Goal: Task Accomplishment & Management: Complete application form

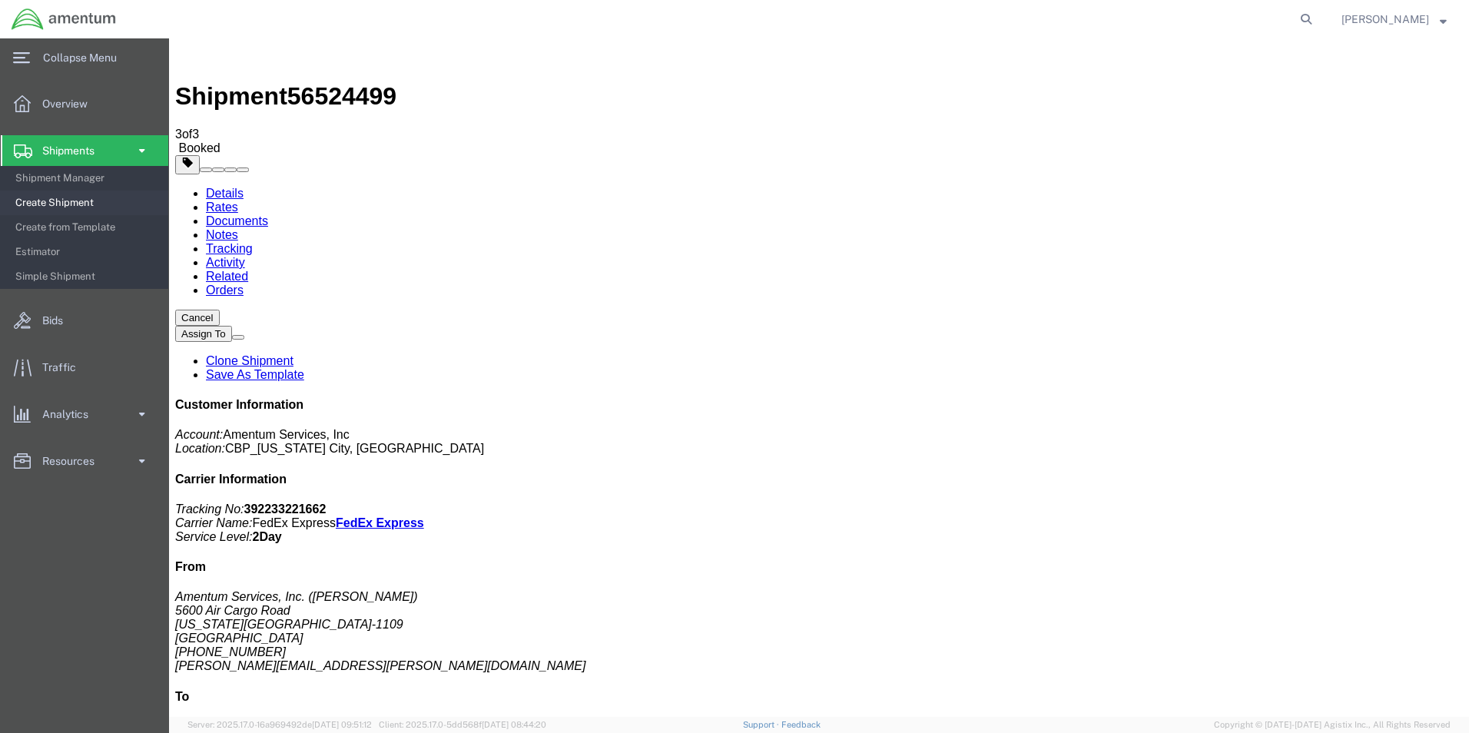
click at [142, 146] on span at bounding box center [141, 150] width 13 height 31
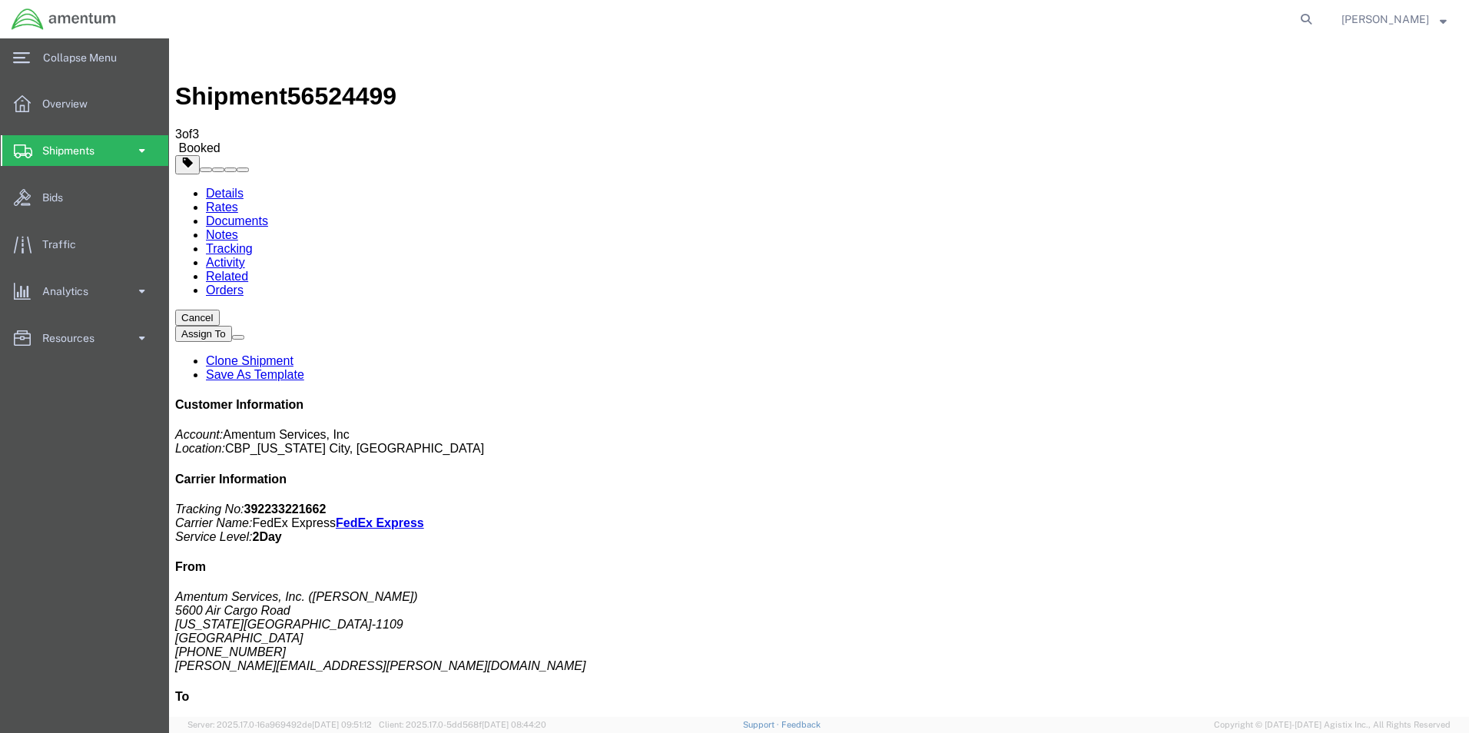
click at [139, 153] on span at bounding box center [141, 150] width 13 height 31
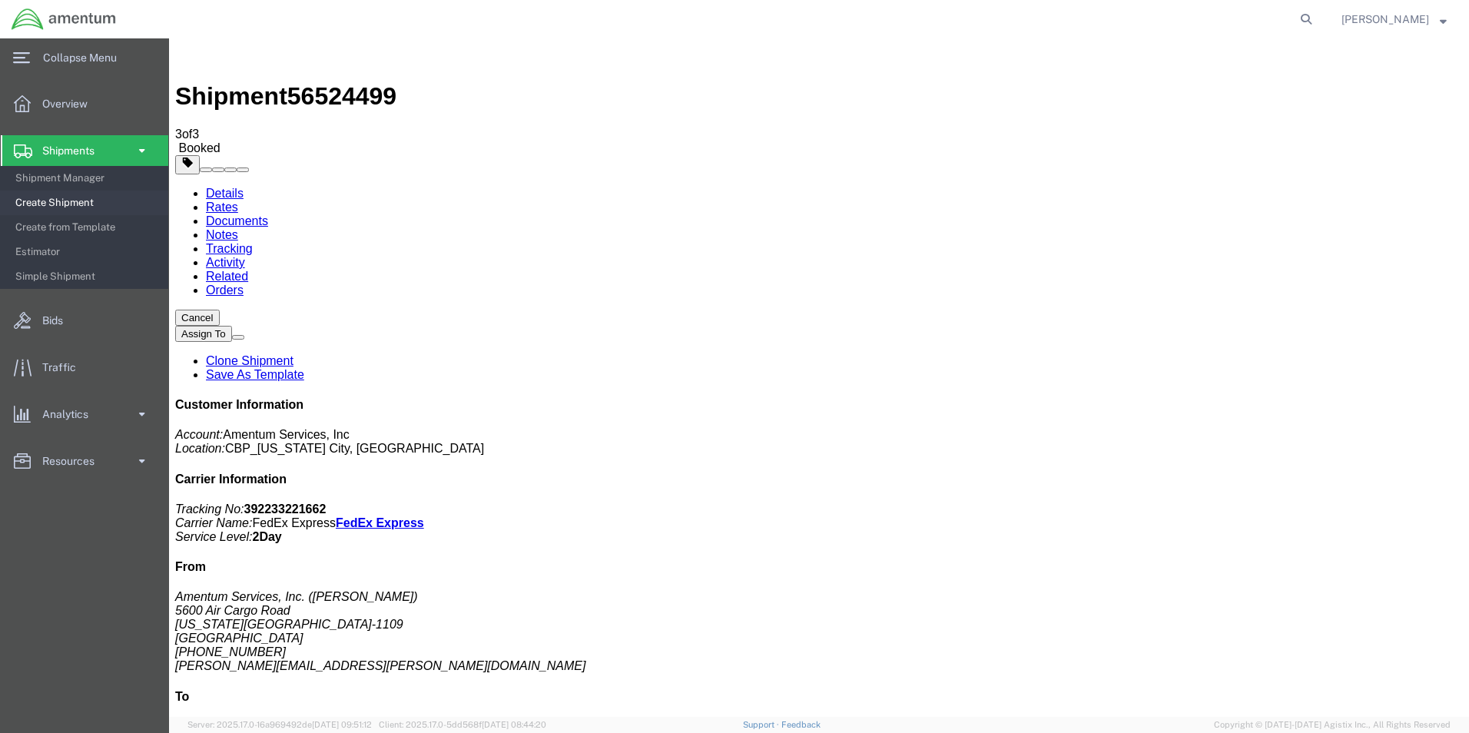
click at [81, 199] on span "Create Shipment" at bounding box center [86, 202] width 142 height 31
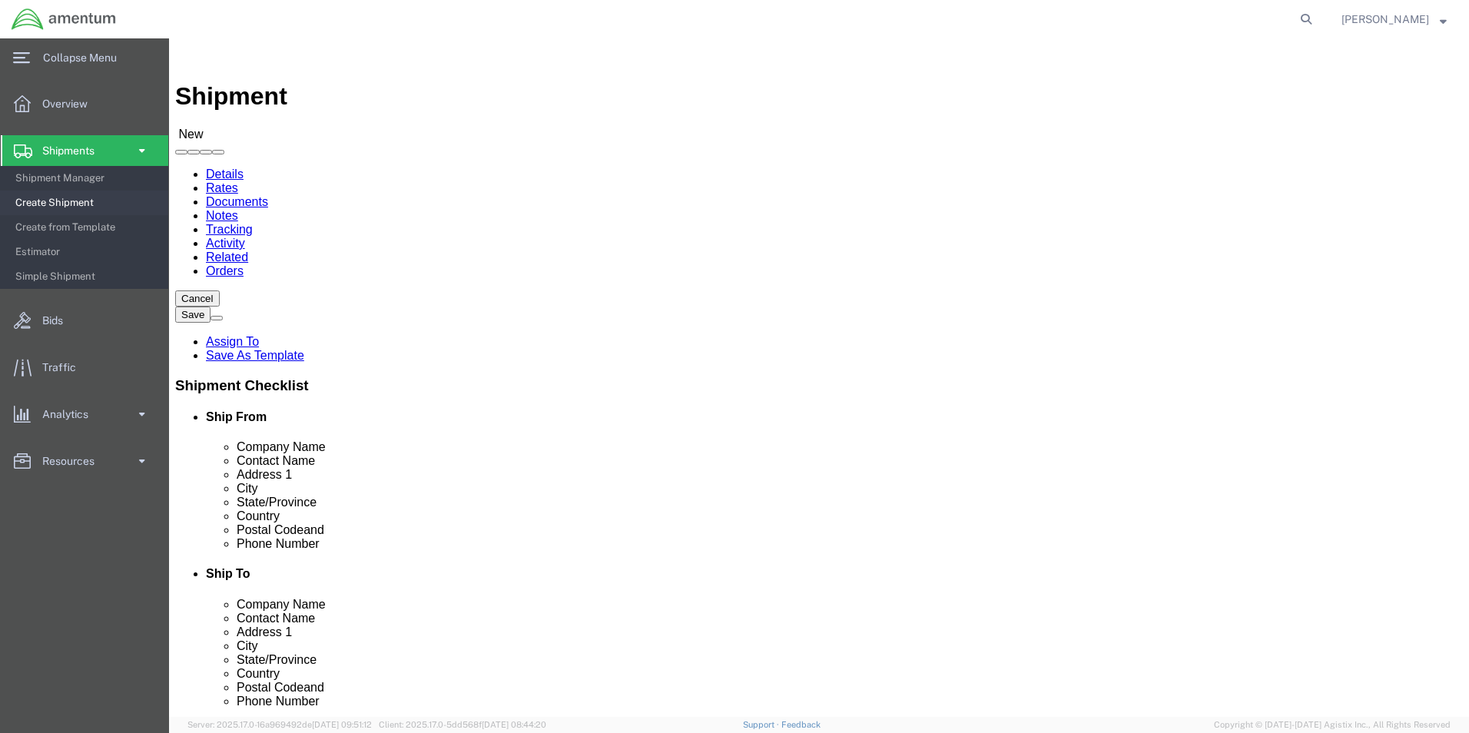
select select "MYPROFILE"
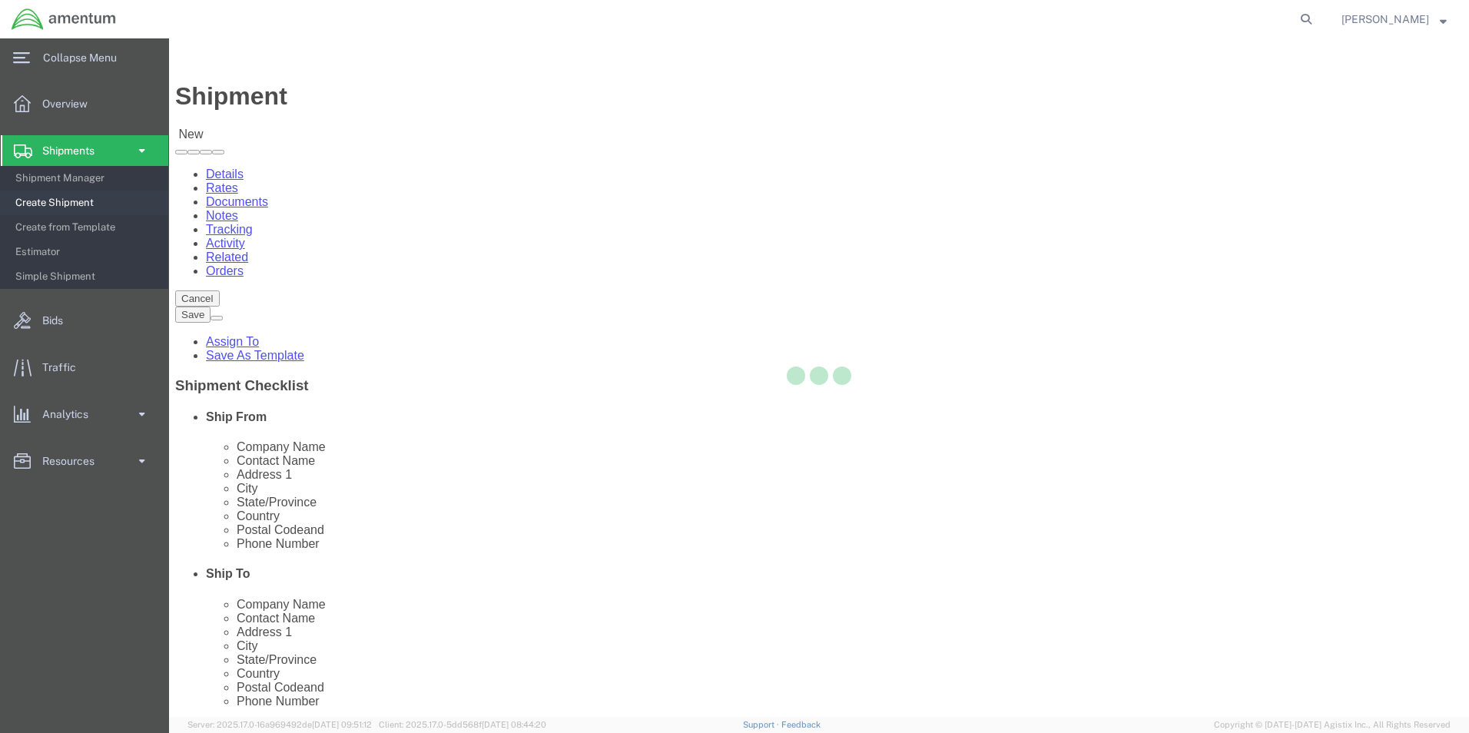
select select "OK"
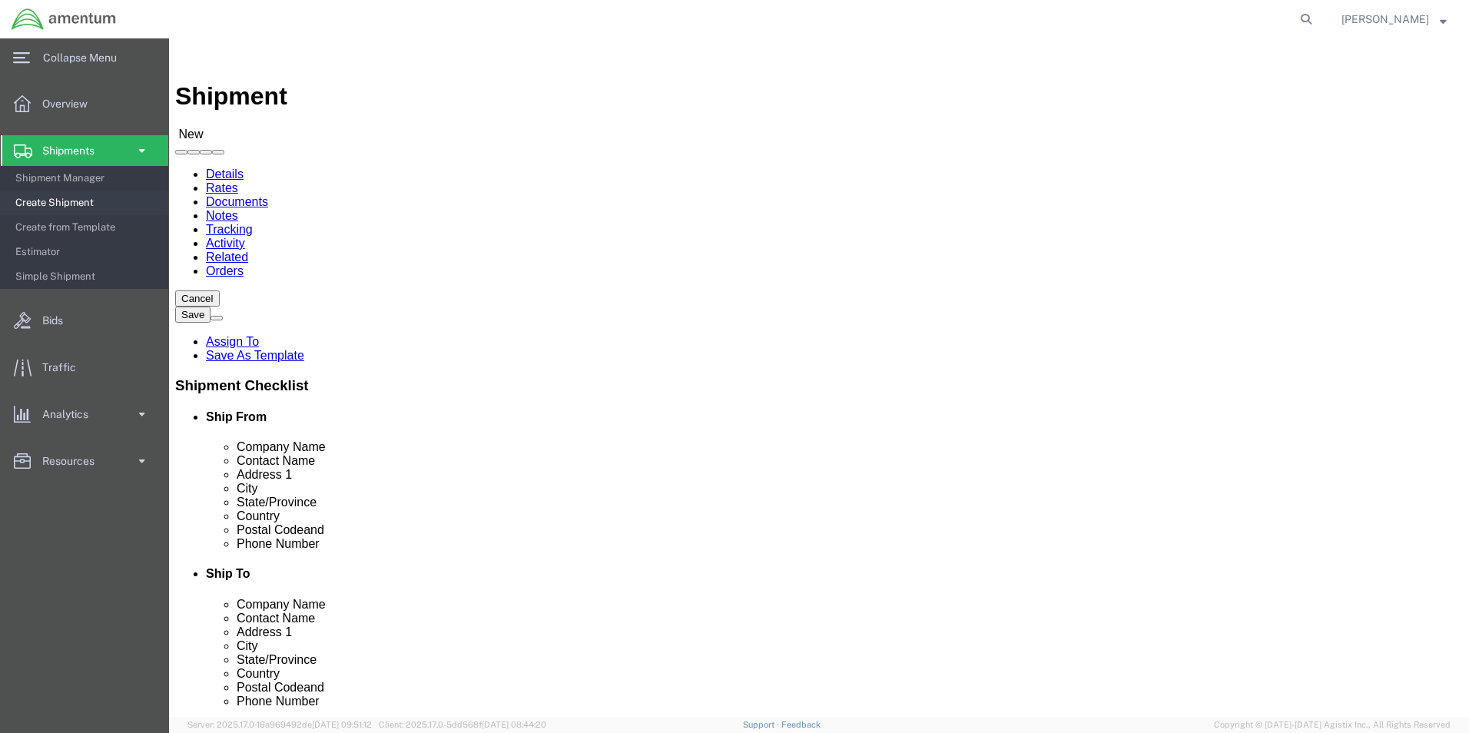
type input "sva"
select select "49948"
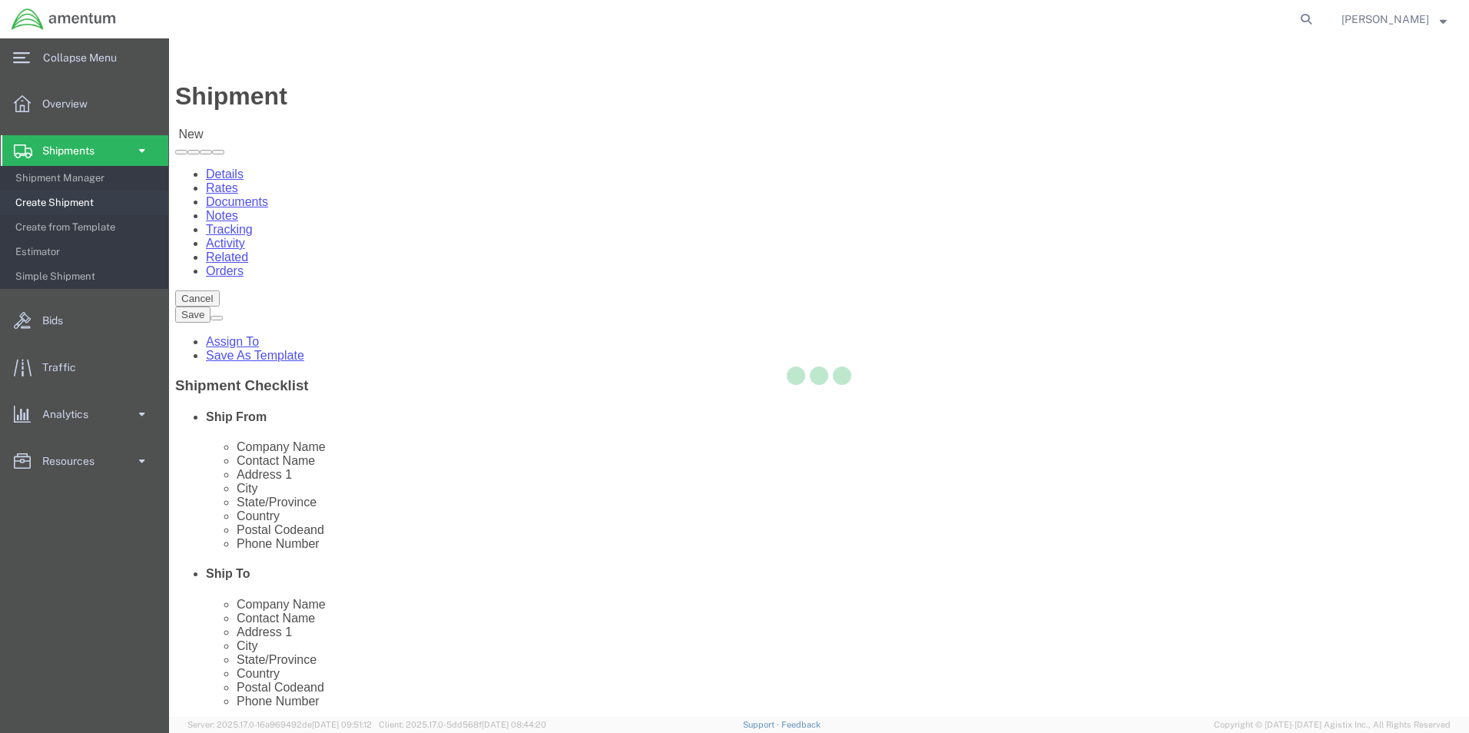
select select "AZ"
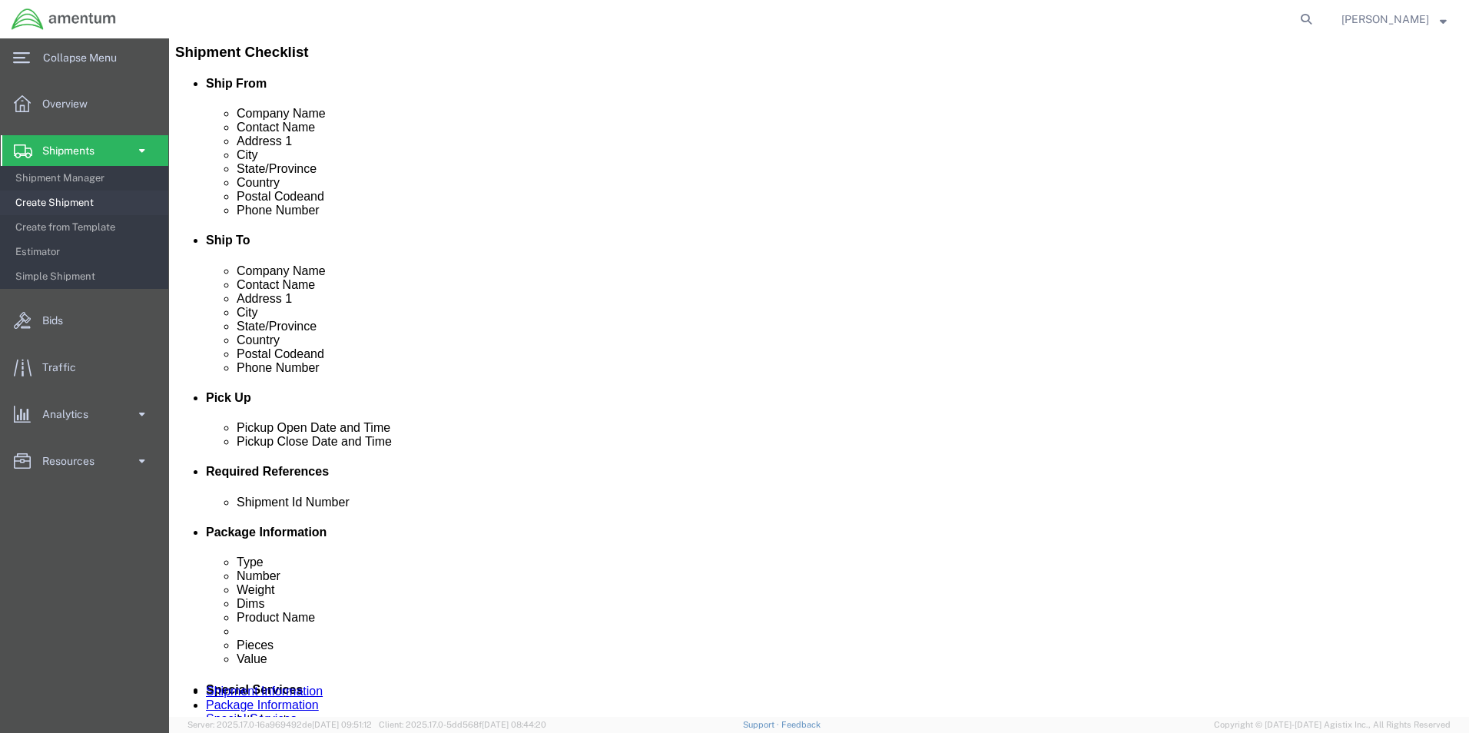
scroll to position [384, 0]
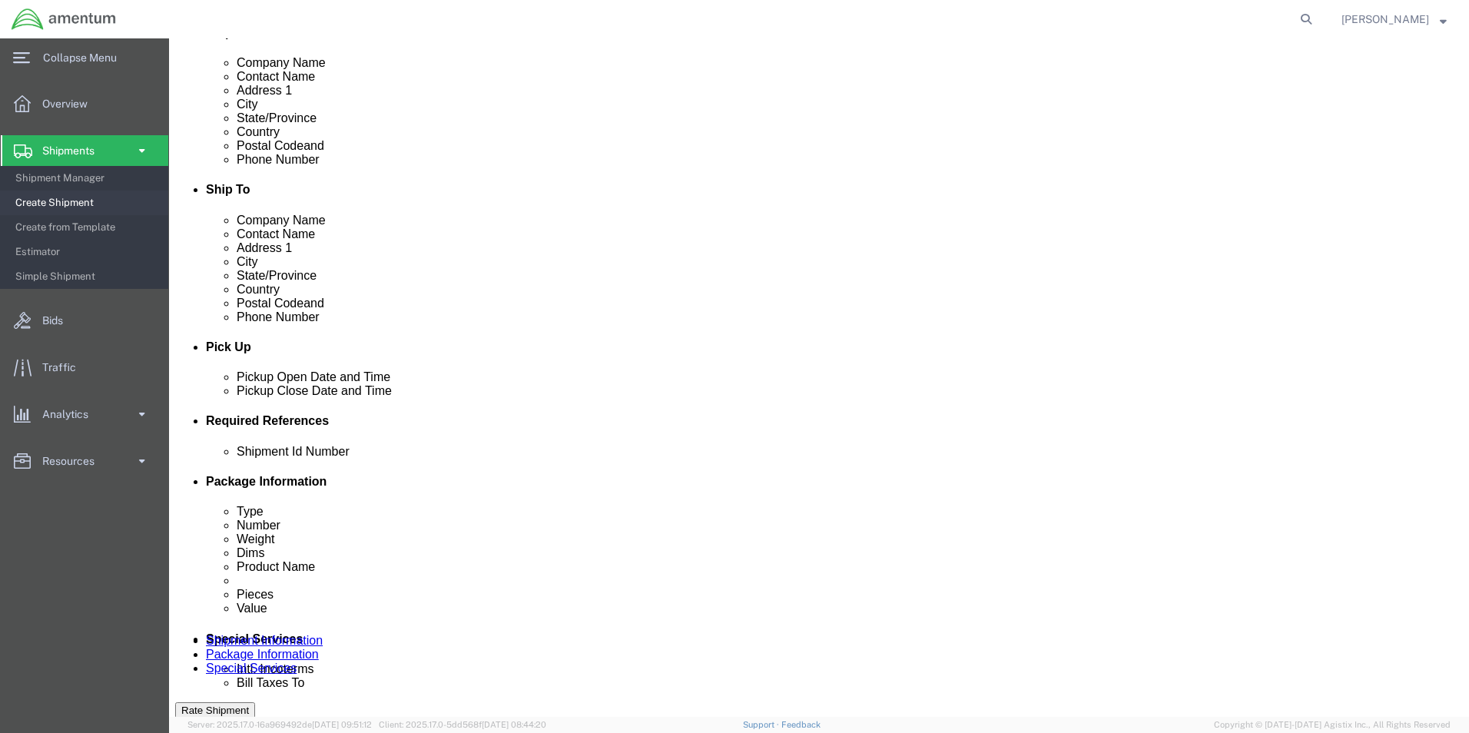
click button "Add reference"
drag, startPoint x: 790, startPoint y: 569, endPoint x: 776, endPoint y: 564, distance: 14.8
click select "Select Account Type Activity ID Airline Appointment Number ASN Batch Request # …"
select select "DEPT"
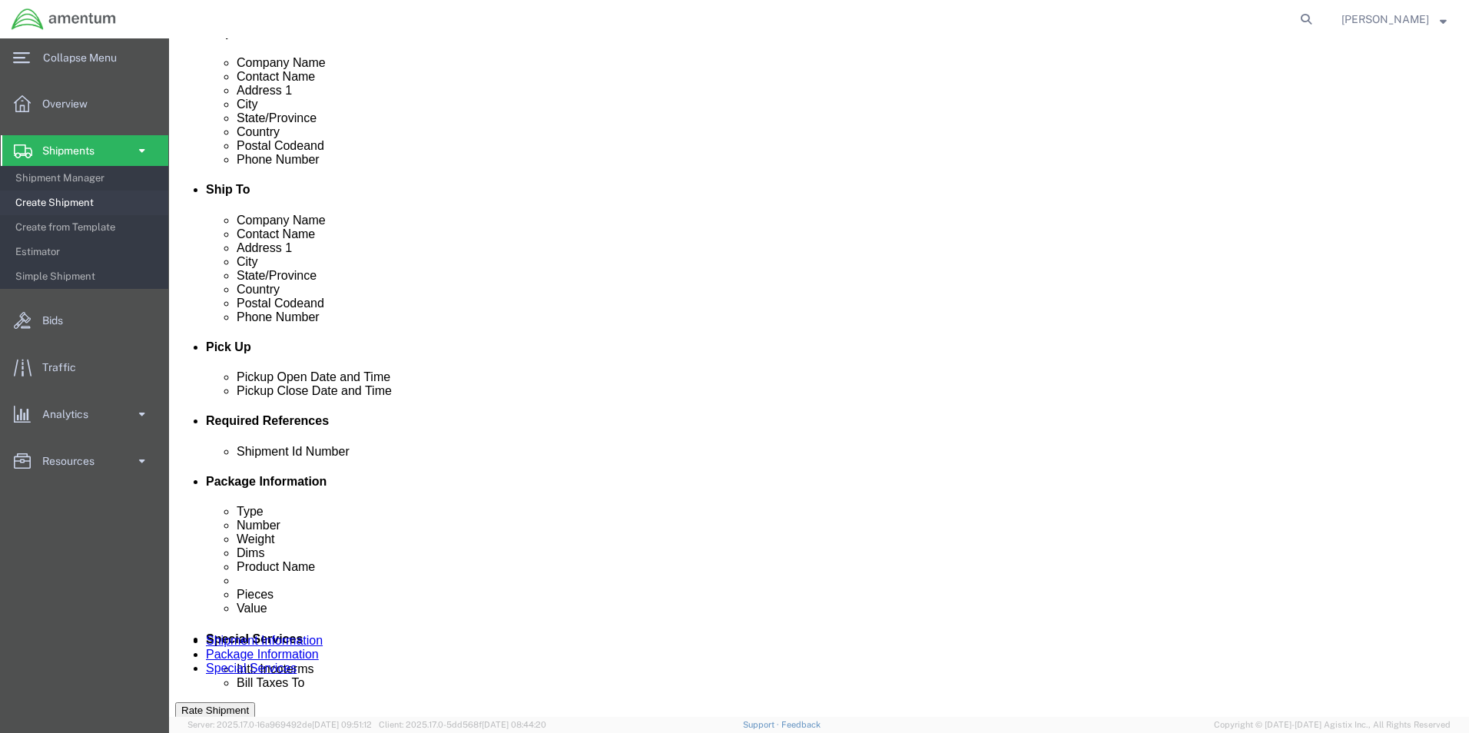
click select "Select Account Type Activity ID Airline Appointment Number ASN Batch Request # …"
select select "CUSTREF"
click select "Select Account Type Activity ID Airline Appointment Number ASN Batch Request # …"
click input "text"
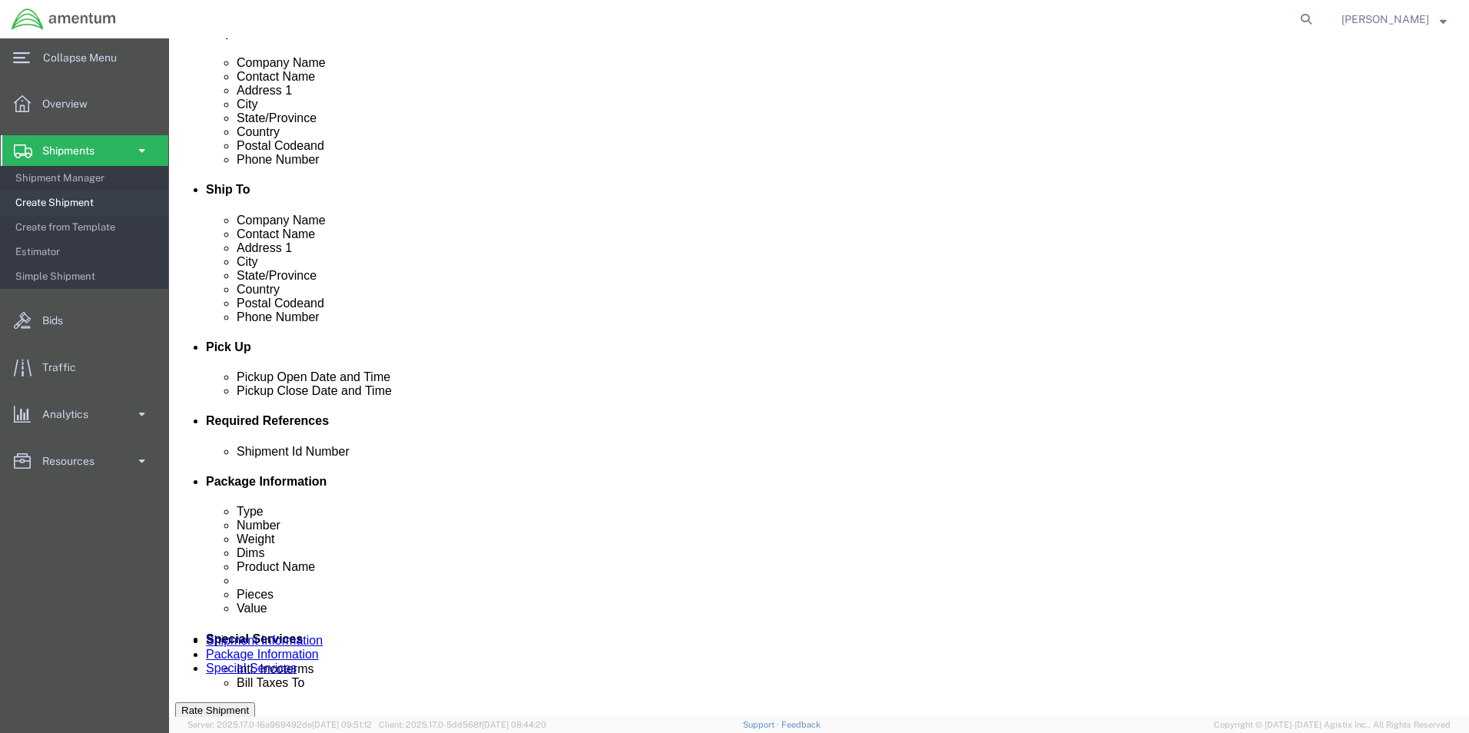
type input "94725"
type input "325132"
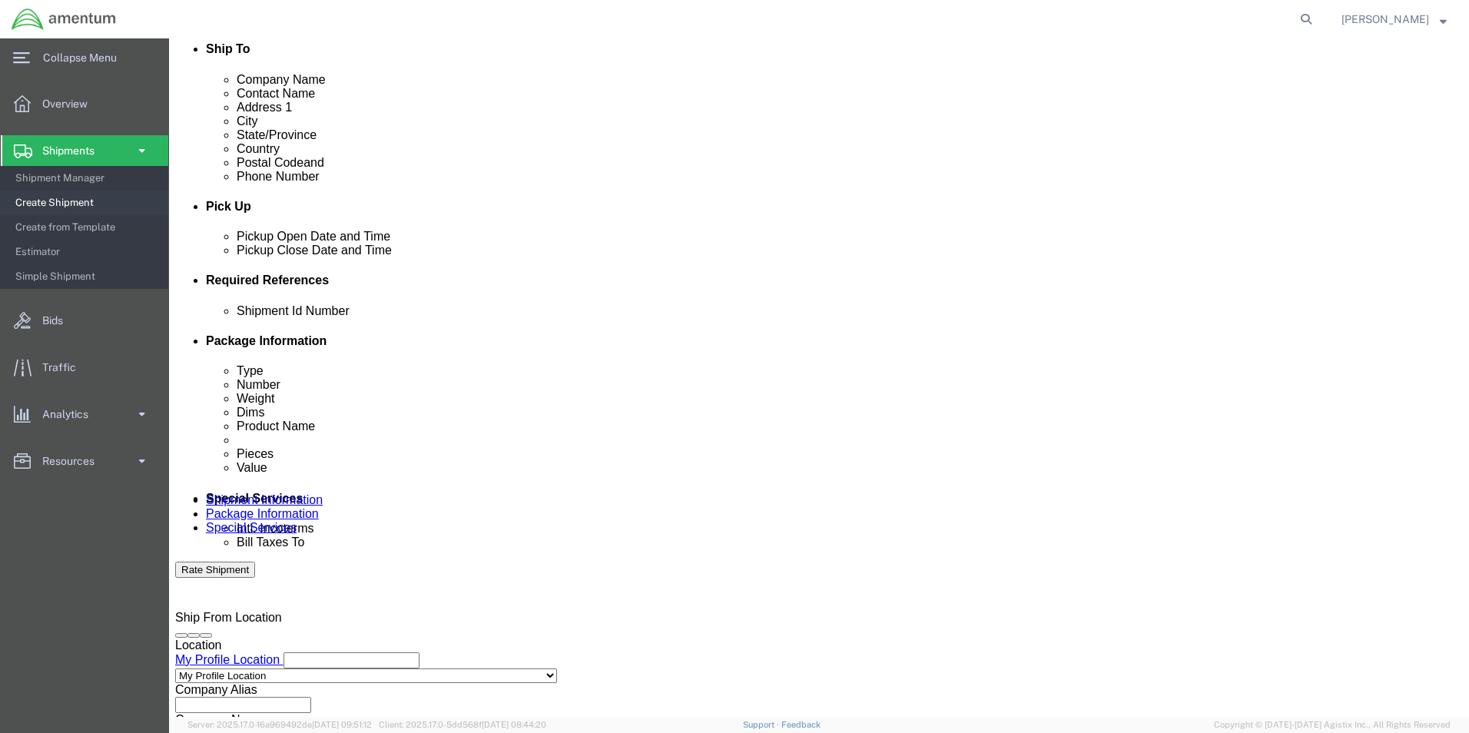
scroll to position [641, 0]
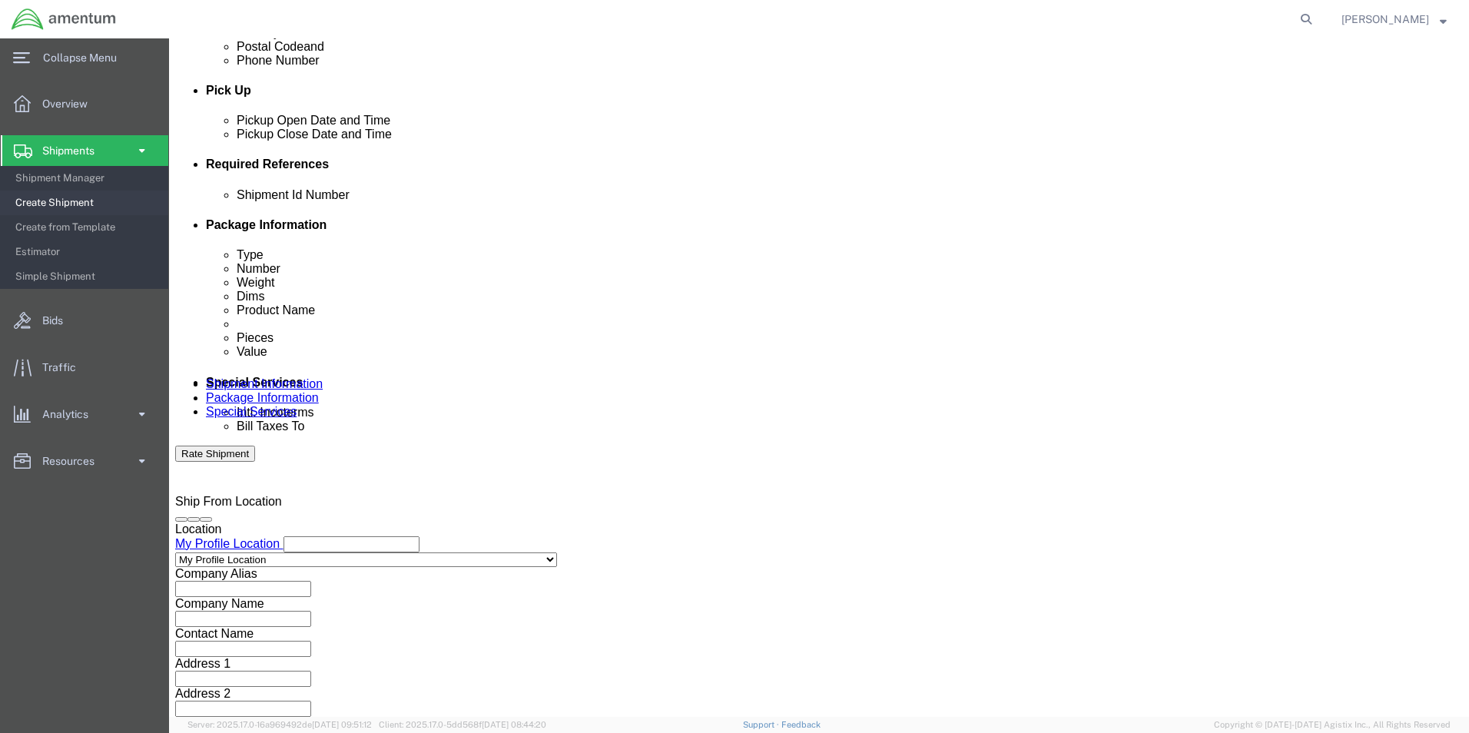
type input "CBP"
click button "Continue"
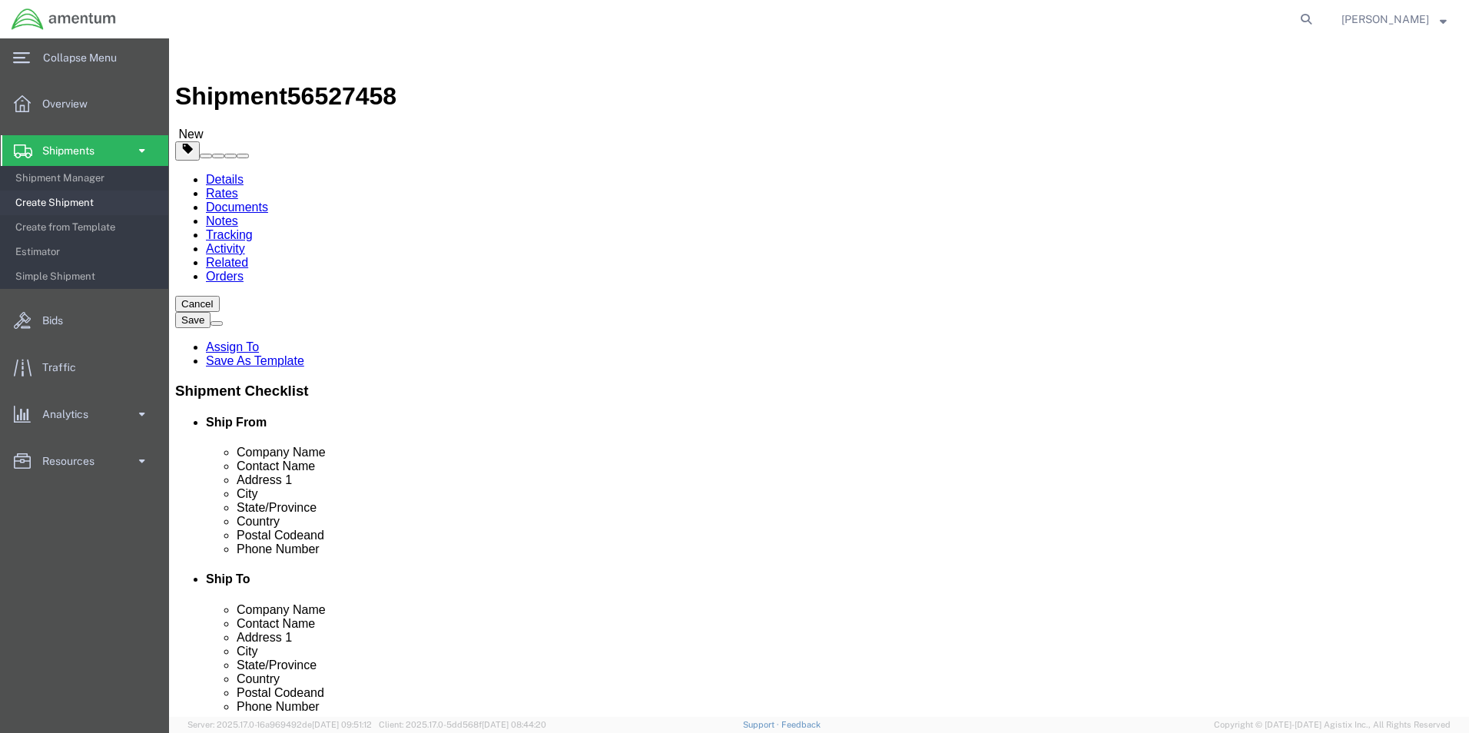
click select "Select BCK Boxes Bale(s) Basket(s) Bolt(s) Bottle(s) Buckets Bulk Bundle(s) Can…"
select select "ENV"
click select "Select BCK Boxes Bale(s) Basket(s) Bolt(s) Bottle(s) Buckets Bulk Bundle(s) Can…"
type input "9.50"
type input "12.50"
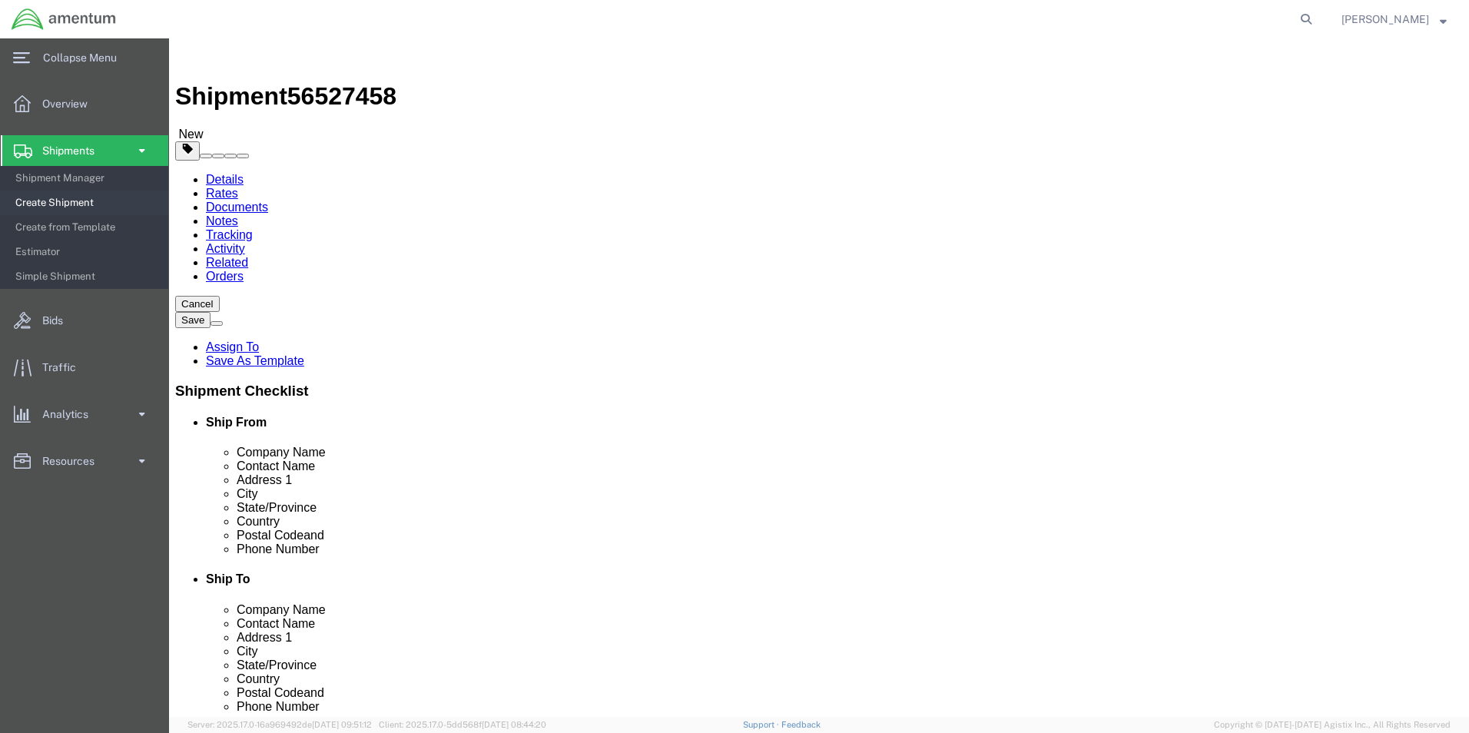
type input "0.25"
type input "1"
click link "Add Content"
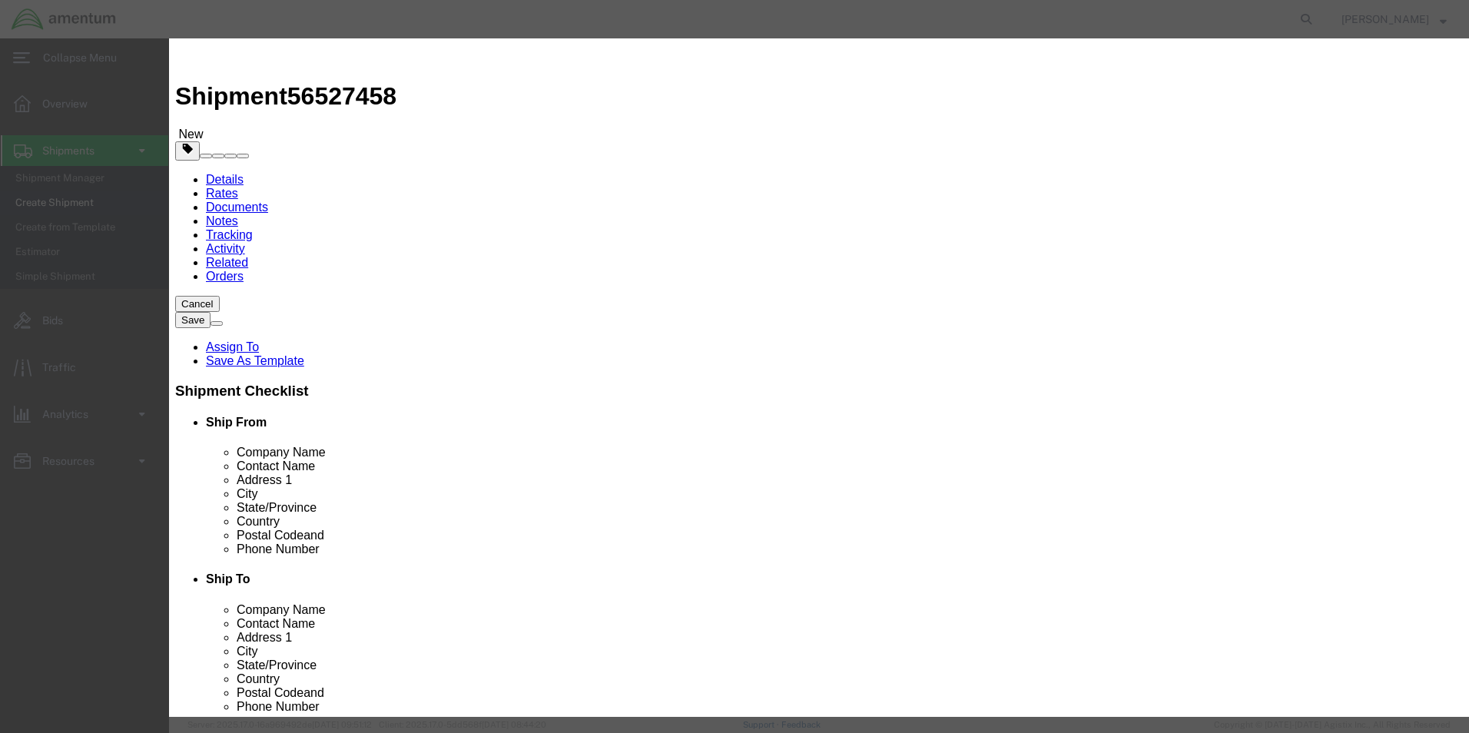
click input "text"
type input "WASHERS"
type input "10.00"
type input "2.00"
select select "USD"
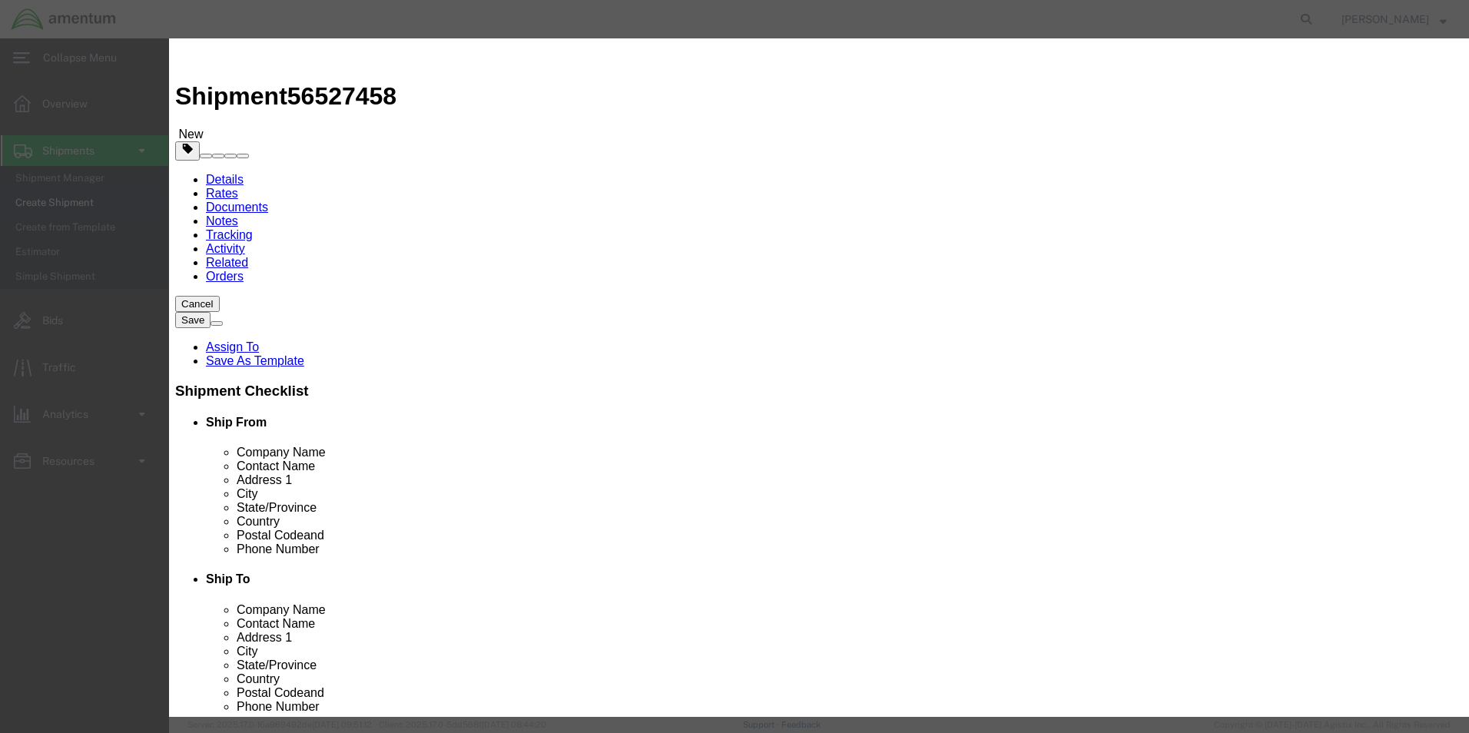
click button "Save & Close"
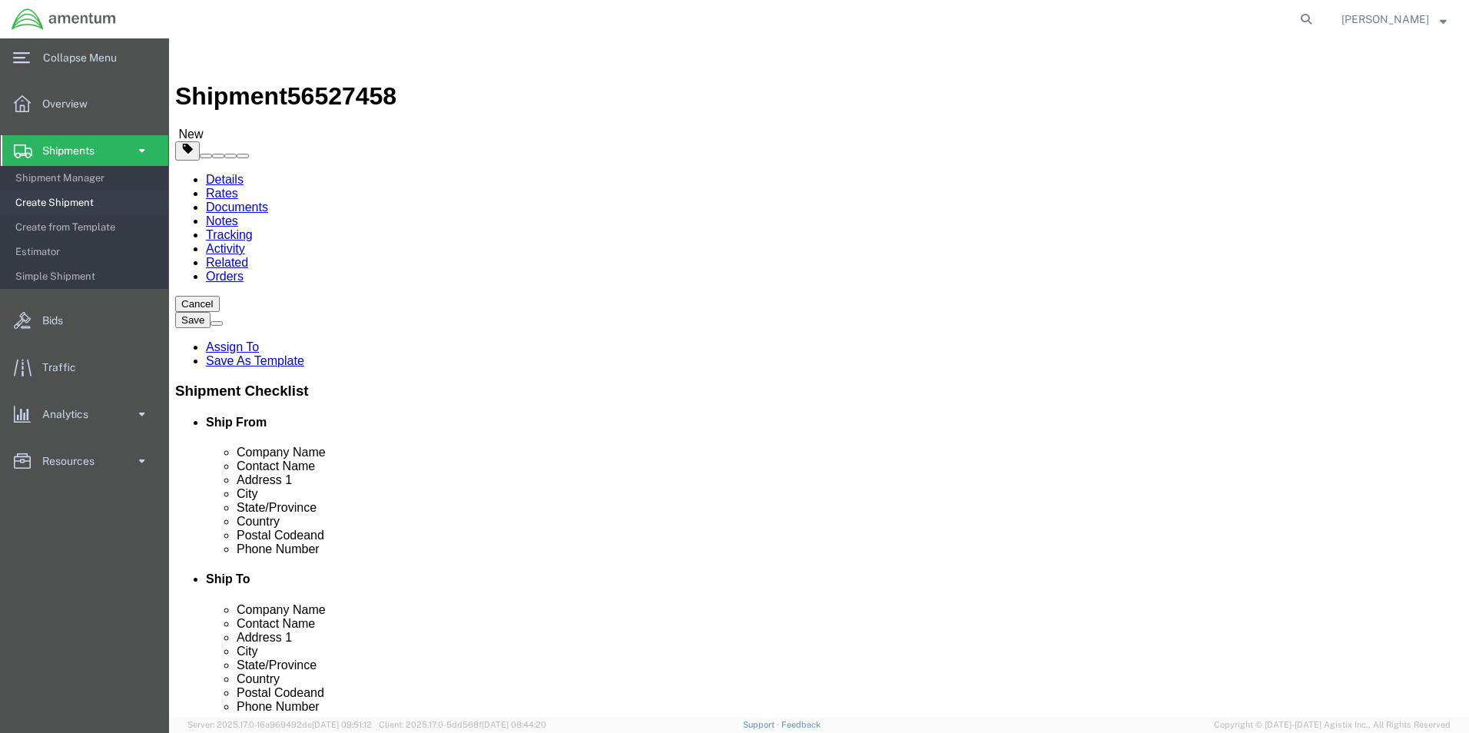
click button "Rate Shipment"
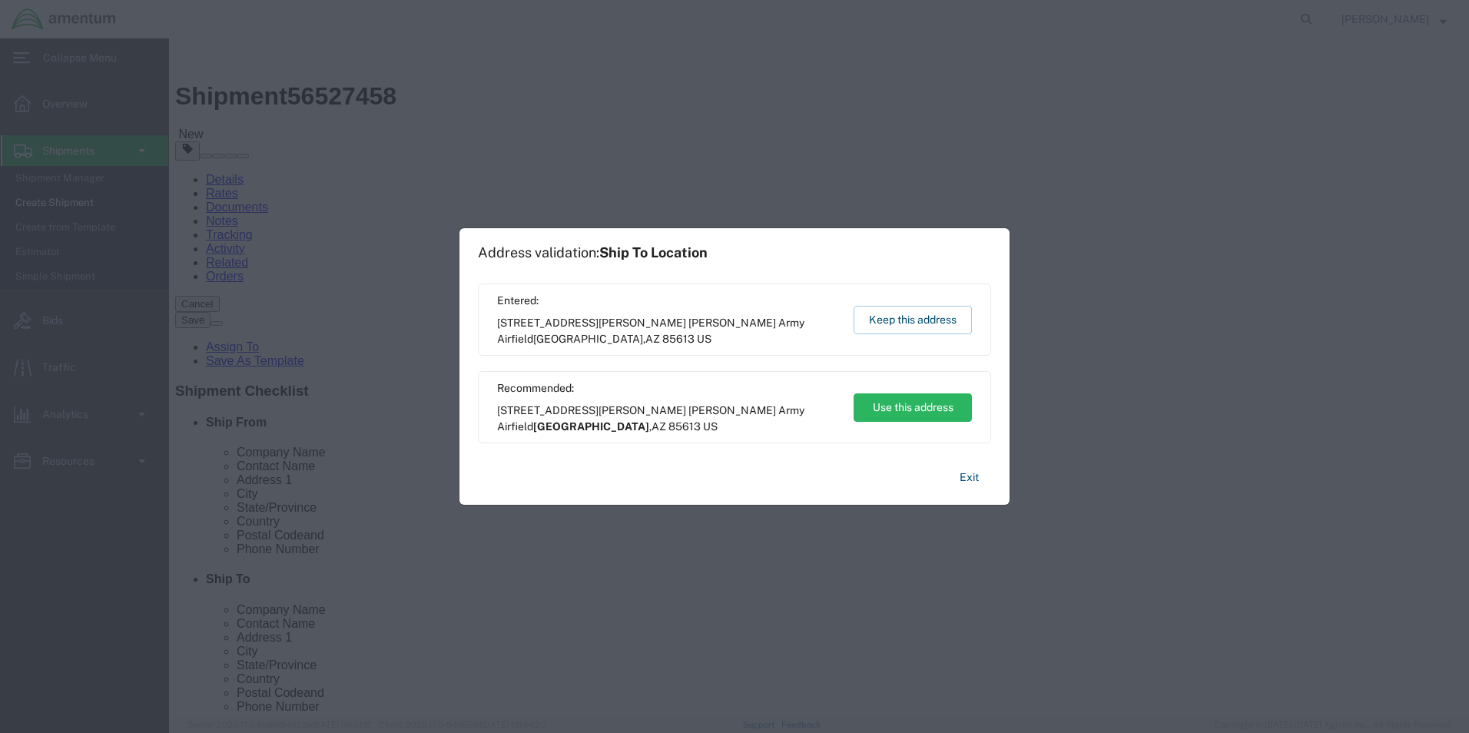
click at [898, 414] on button "Use this address" at bounding box center [913, 407] width 118 height 28
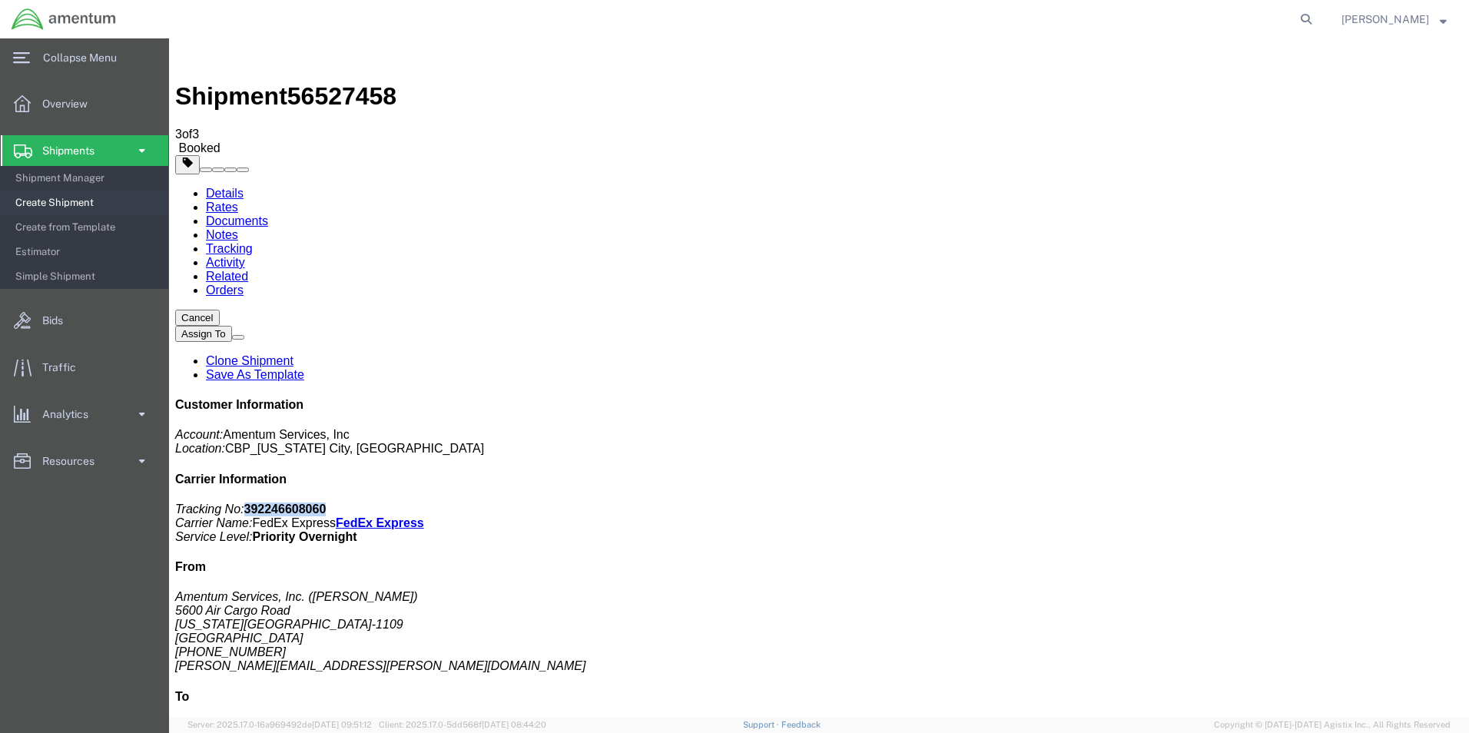
drag, startPoint x: 1326, startPoint y: 230, endPoint x: 1256, endPoint y: 241, distance: 70.1
click at [1256, 503] on p "Tracking No: 392246608060 Carrier Name: FedEx Express FedEx Express Service Lev…" at bounding box center [819, 523] width 1288 height 41
copy b "392246608060"
drag, startPoint x: 699, startPoint y: 276, endPoint x: 702, endPoint y: 247, distance: 29.4
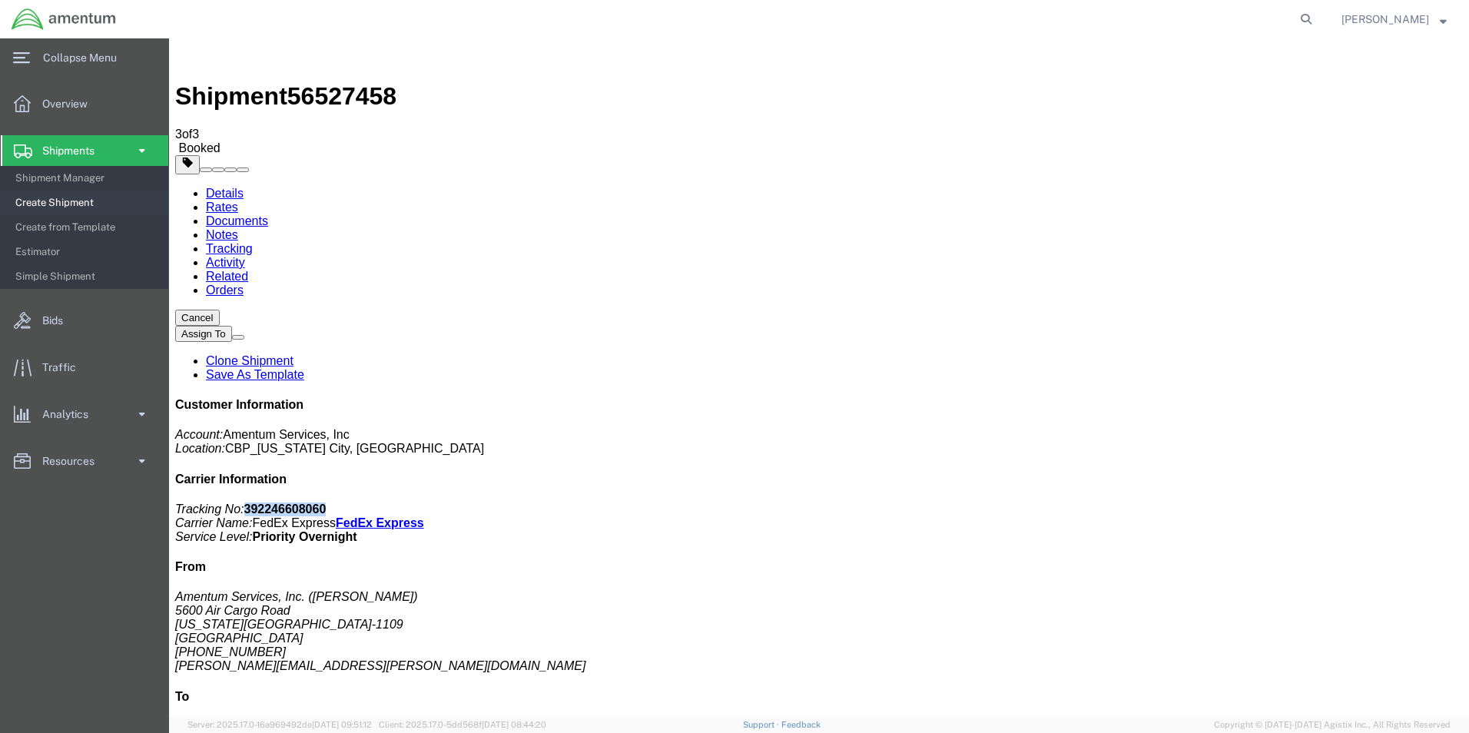
drag, startPoint x: 218, startPoint y: 96, endPoint x: 671, endPoint y: 201, distance: 464.5
click at [218, 187] on link "Details" at bounding box center [225, 193] width 38 height 13
click at [144, 148] on span at bounding box center [141, 150] width 13 height 31
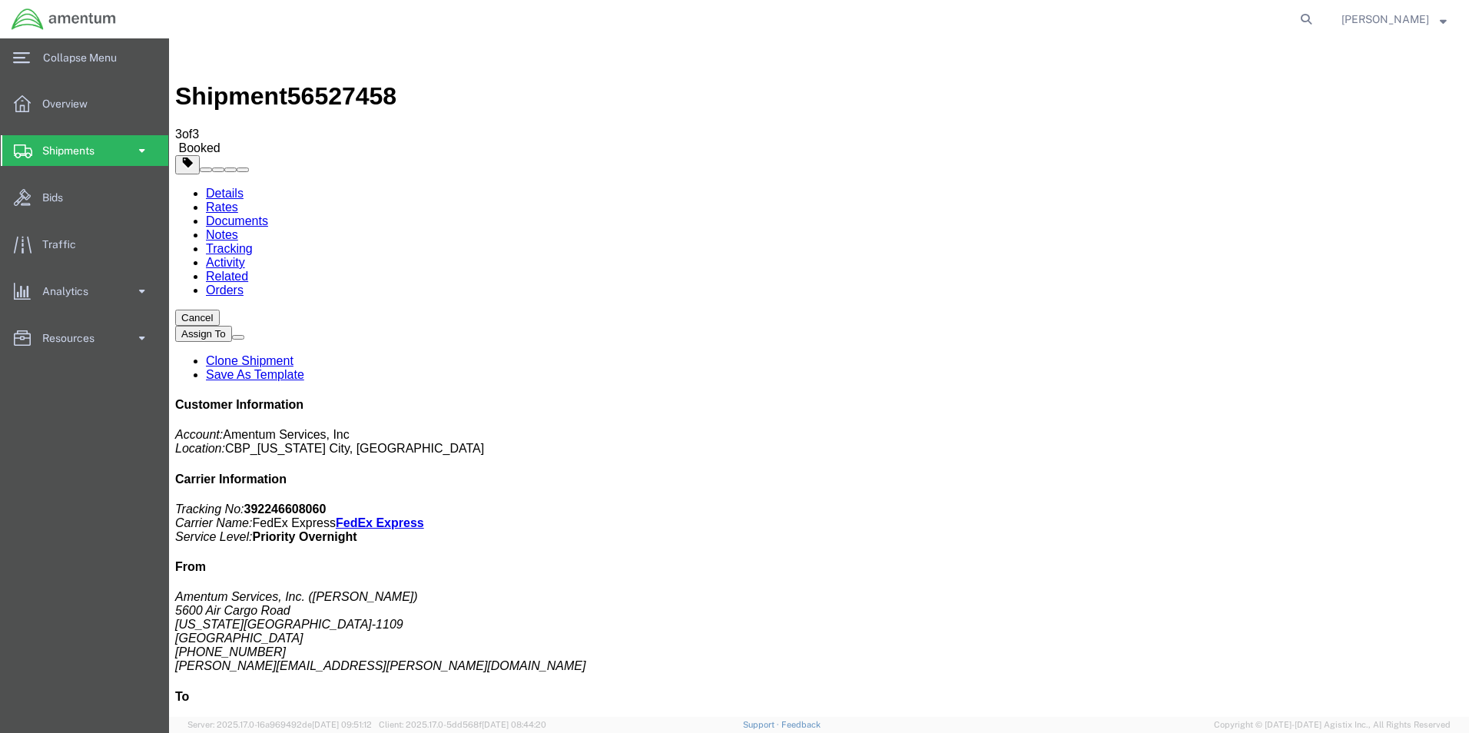
click at [140, 153] on span at bounding box center [141, 150] width 13 height 31
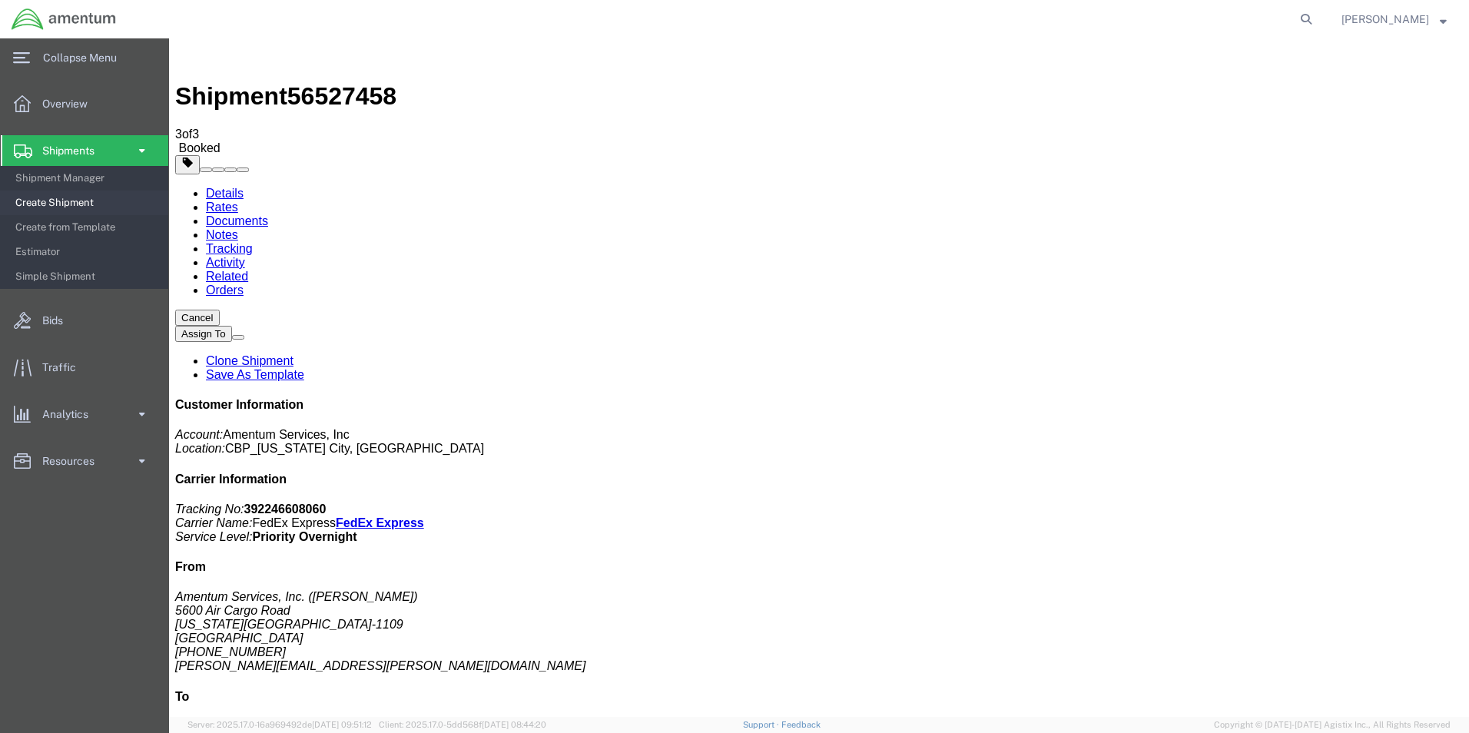
click at [81, 202] on span "Create Shipment" at bounding box center [86, 202] width 142 height 31
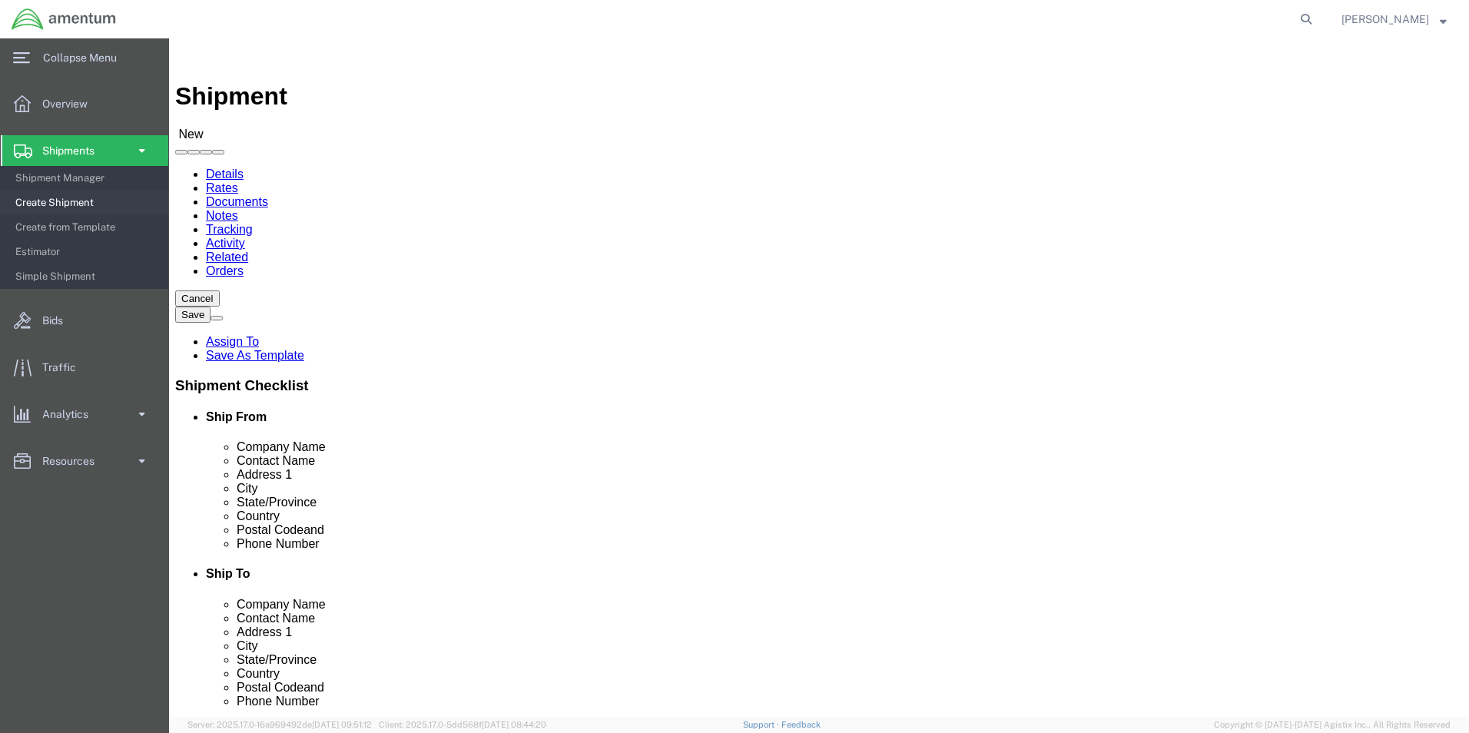
select select "MYPROFILE"
select select "OK"
type input "EFO"
select select "49831"
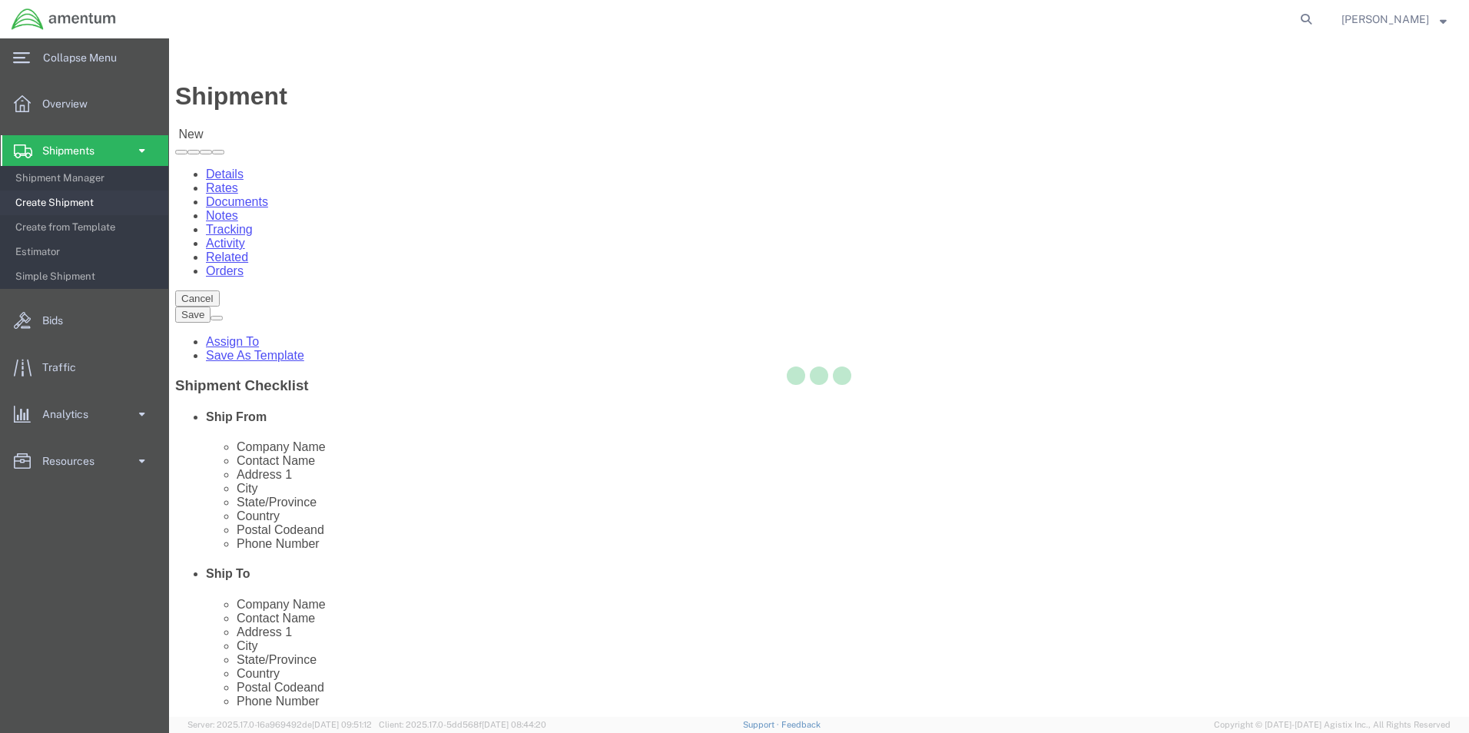
select select "[GEOGRAPHIC_DATA]"
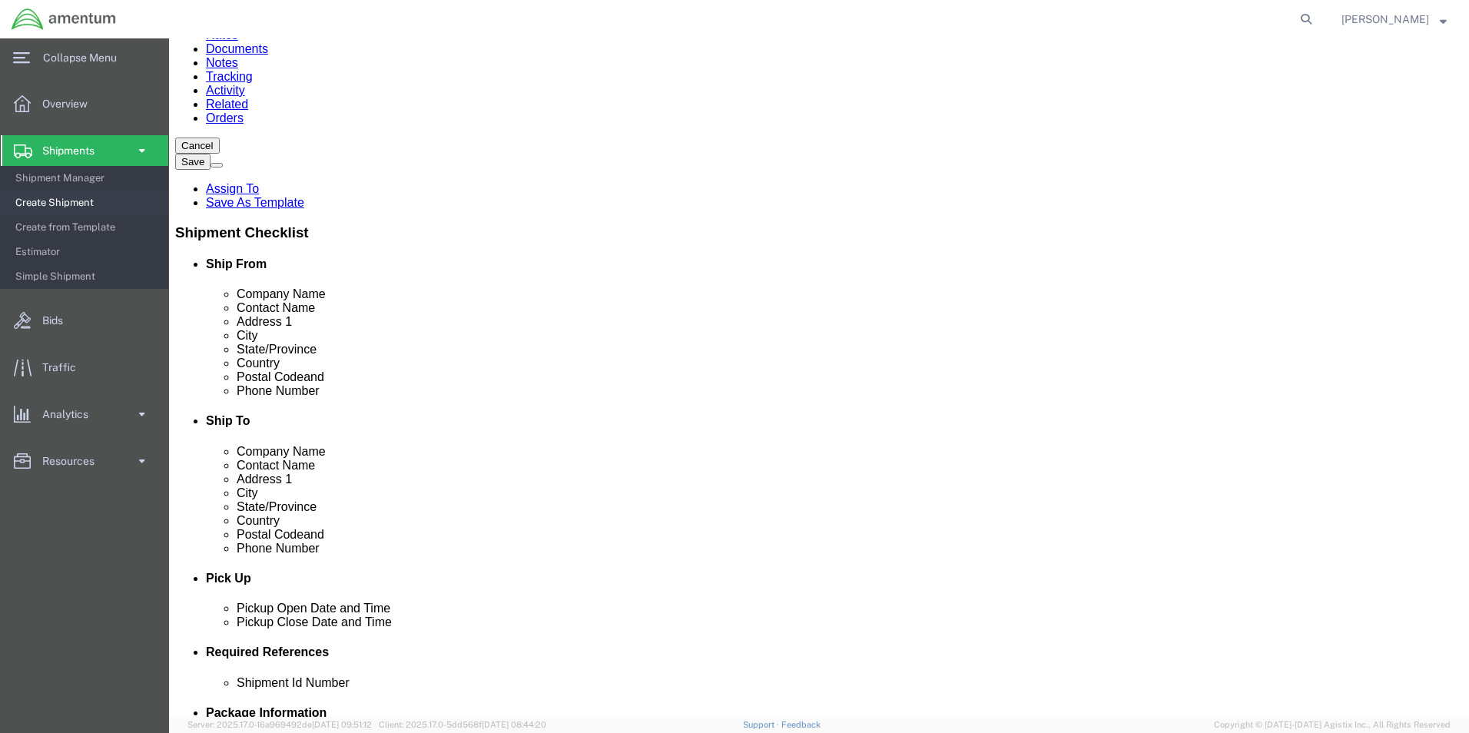
scroll to position [384, 0]
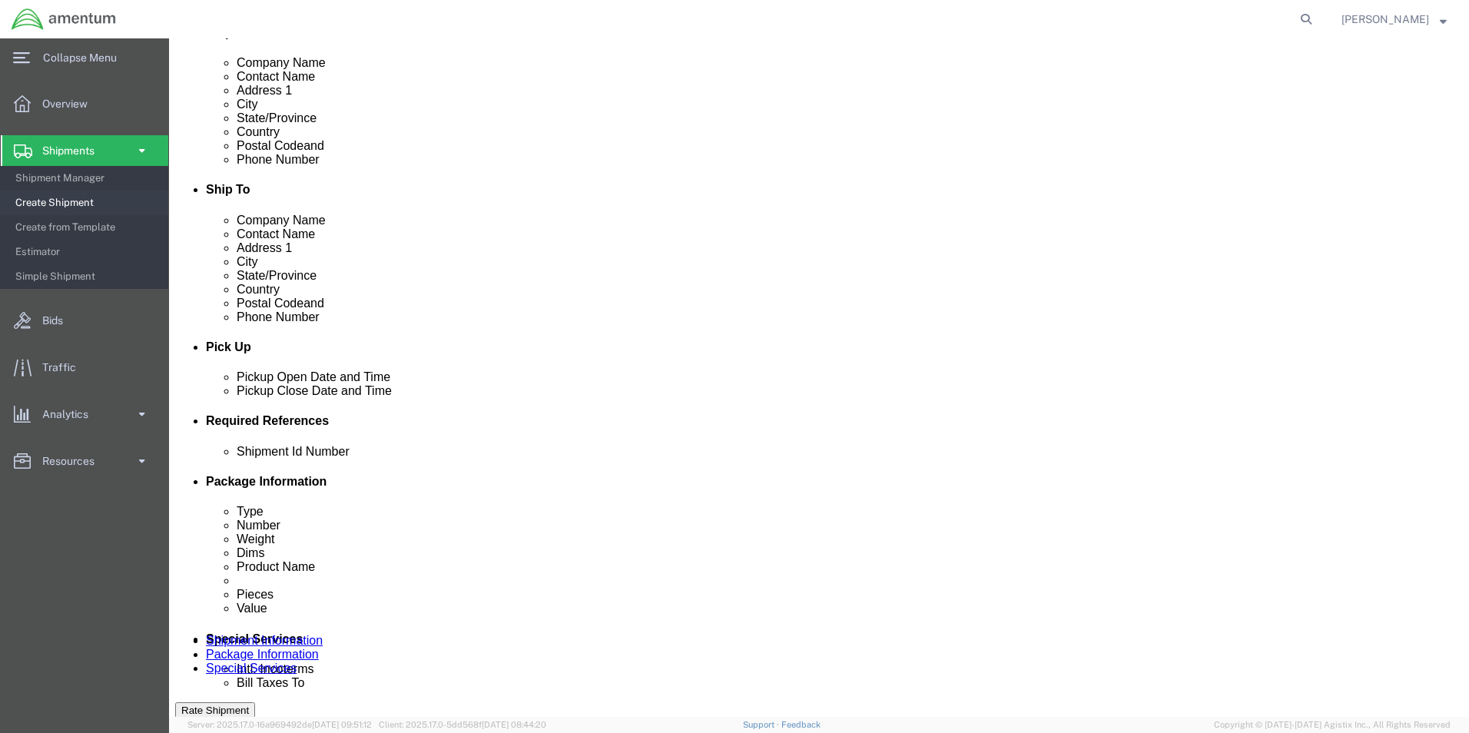
click button "Add reference"
click select "Select Account Type Activity ID Airline Appointment Number ASN Batch Request # …"
select select "CUSTREF"
click select "Select Account Type Activity ID Airline Appointment Number ASN Batch Request # …"
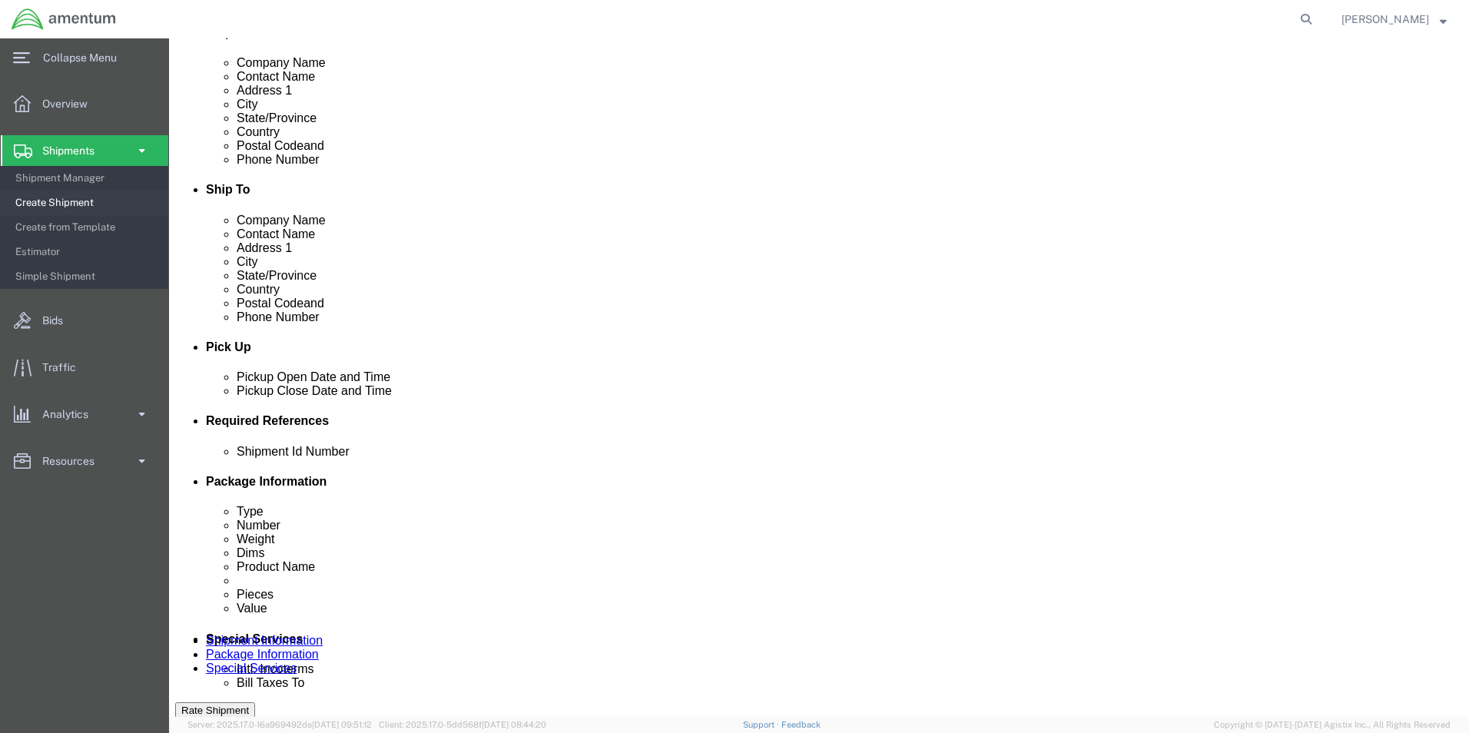
drag, startPoint x: 728, startPoint y: 566, endPoint x: 703, endPoint y: 548, distance: 31.4
click select "Select Account Type Activity ID Airline Appointment Number ASN Batch Request # …"
select select "DEPT"
click select "Select Account Type Activity ID Airline Appointment Number ASN Batch Request # …"
click input "text"
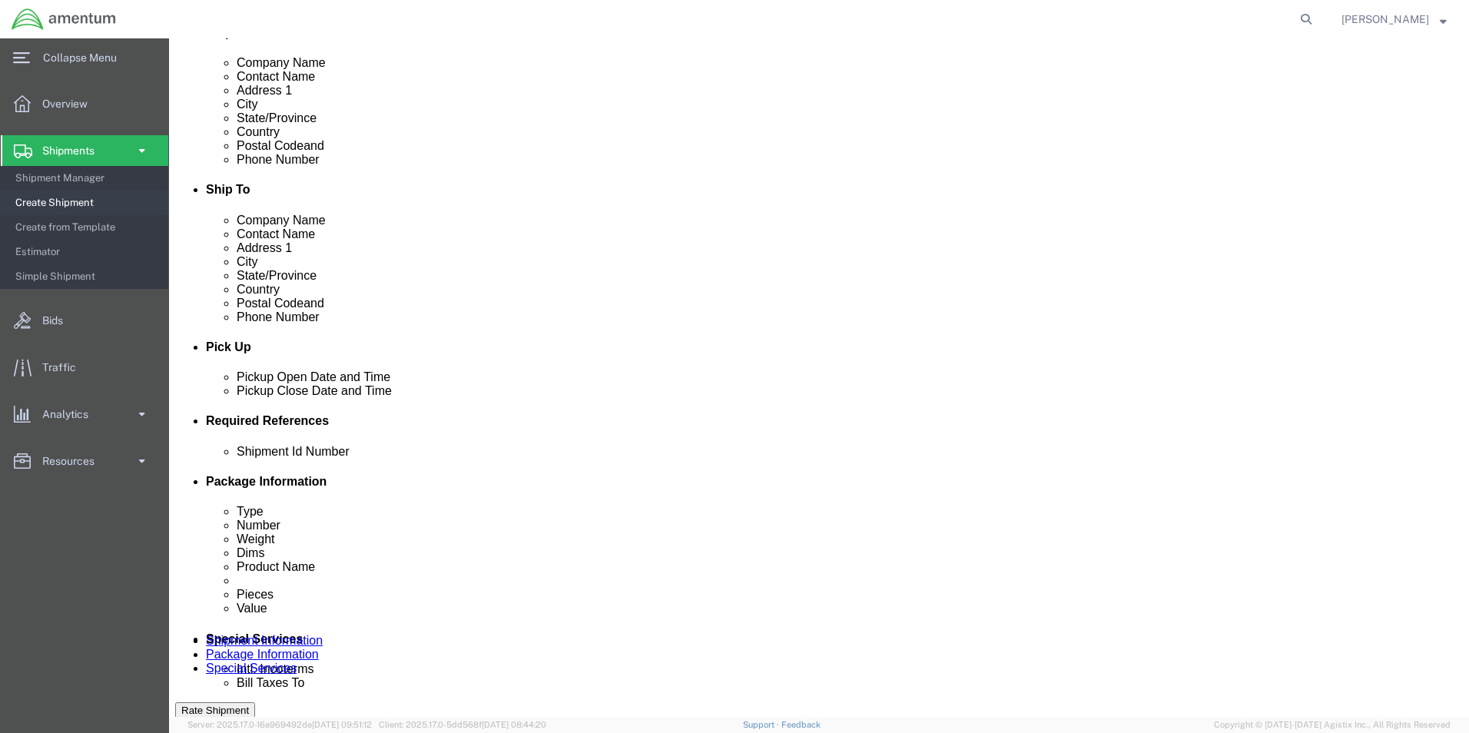
type input "CBP"
click input "text"
type input "324723"
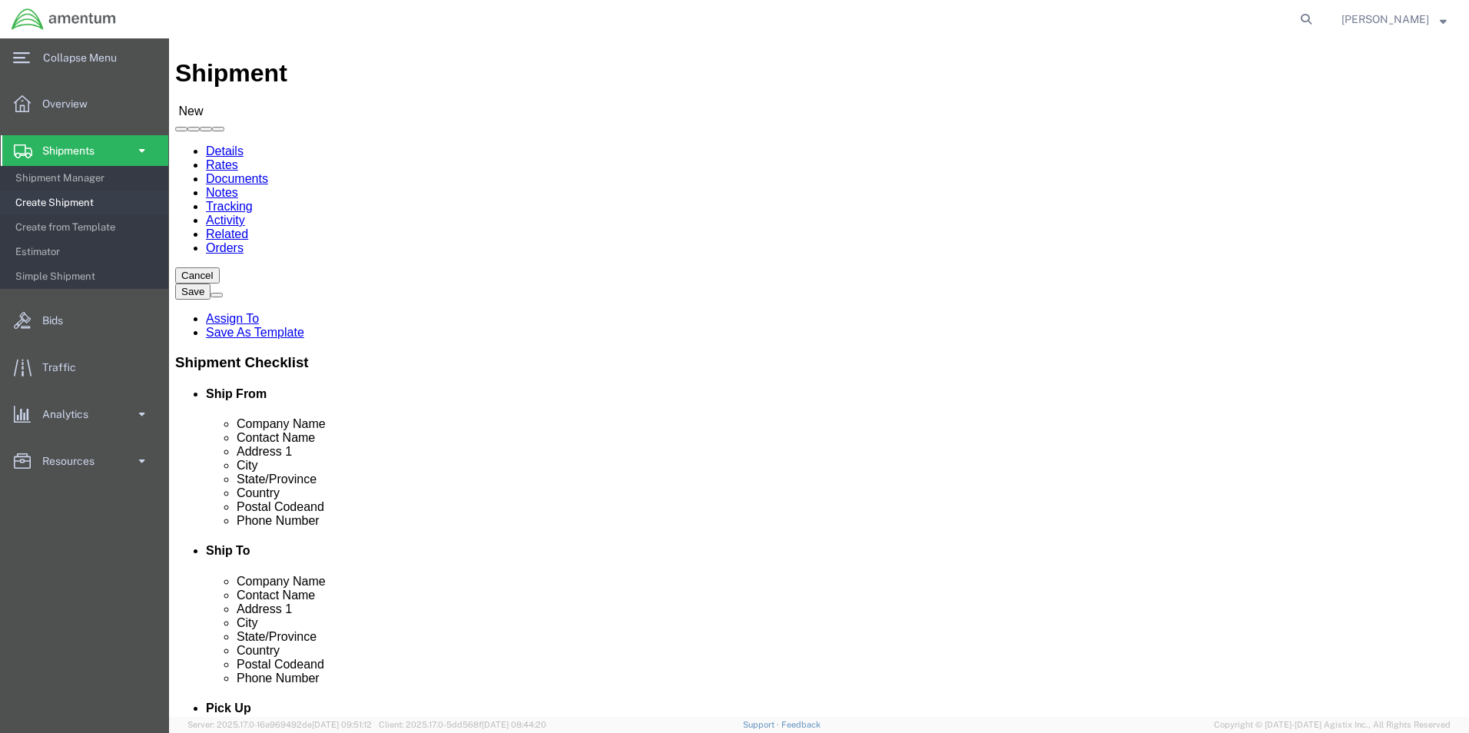
scroll to position [0, 0]
